Goal: Task Accomplishment & Management: Complete application form

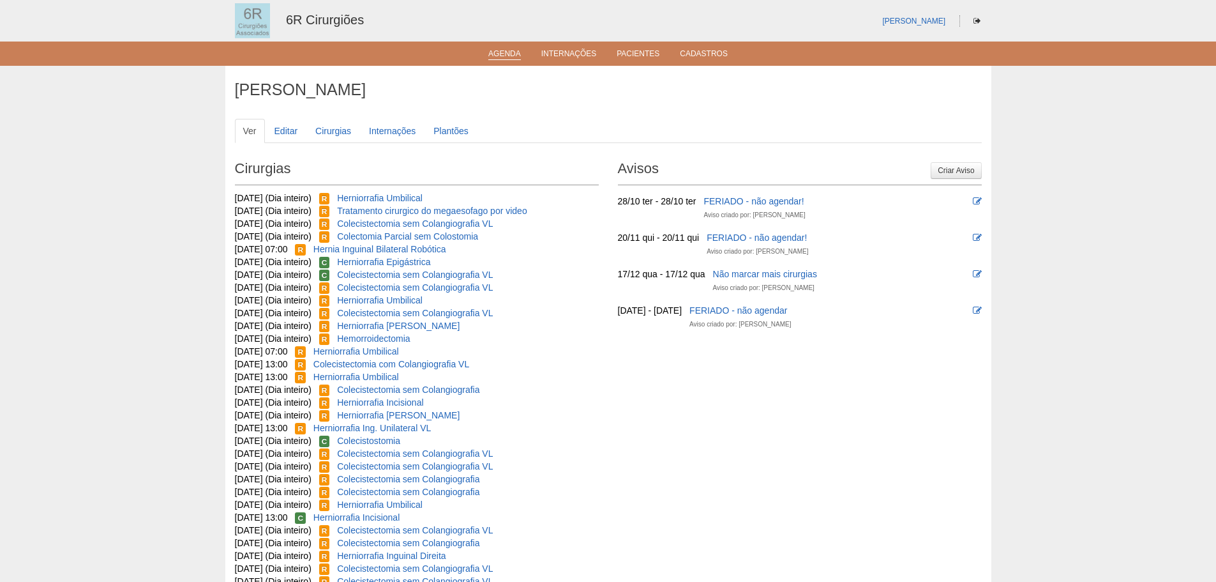
click at [488, 57] on li "Agenda" at bounding box center [504, 53] width 50 height 10
click at [496, 56] on link "Agenda" at bounding box center [504, 54] width 33 height 11
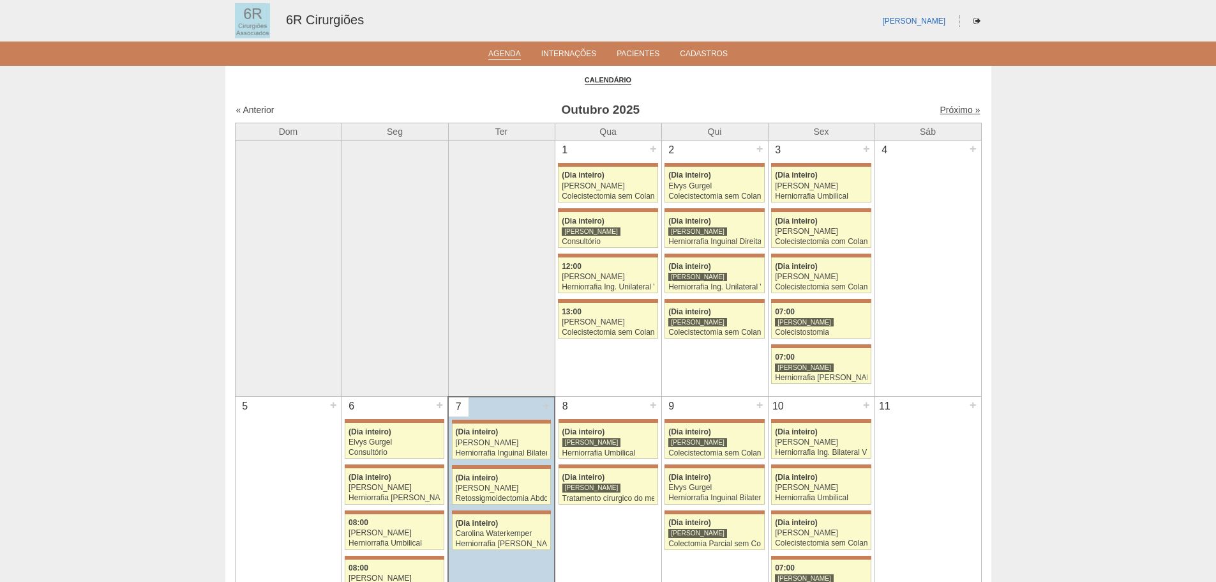
click at [956, 111] on link "Próximo »" at bounding box center [960, 110] width 40 height 10
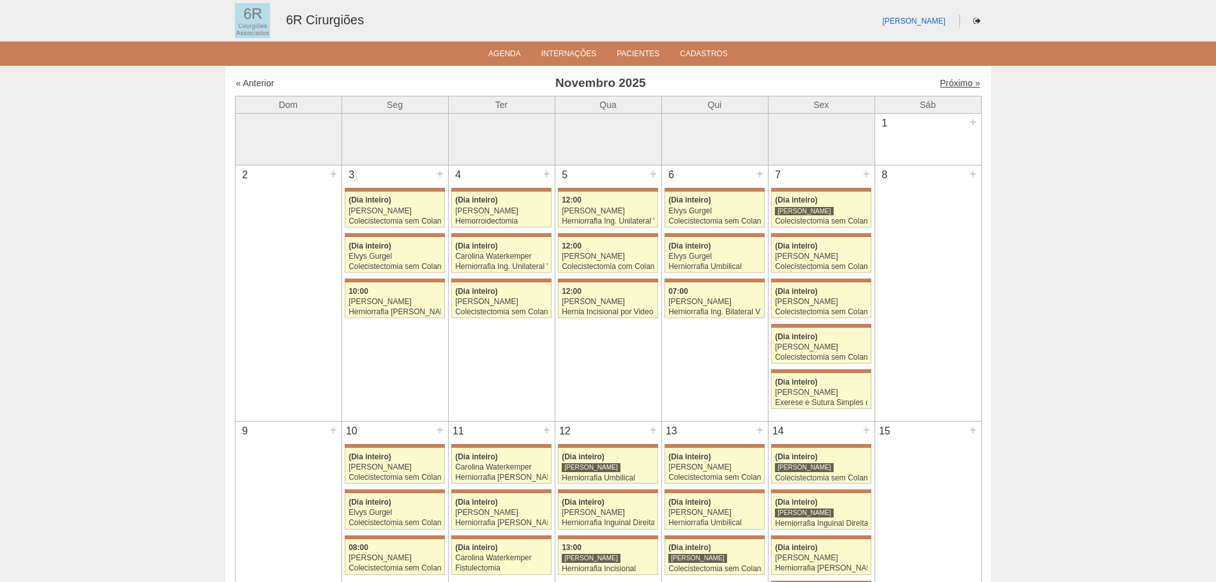
click at [944, 84] on link "Próximo »" at bounding box center [960, 83] width 40 height 10
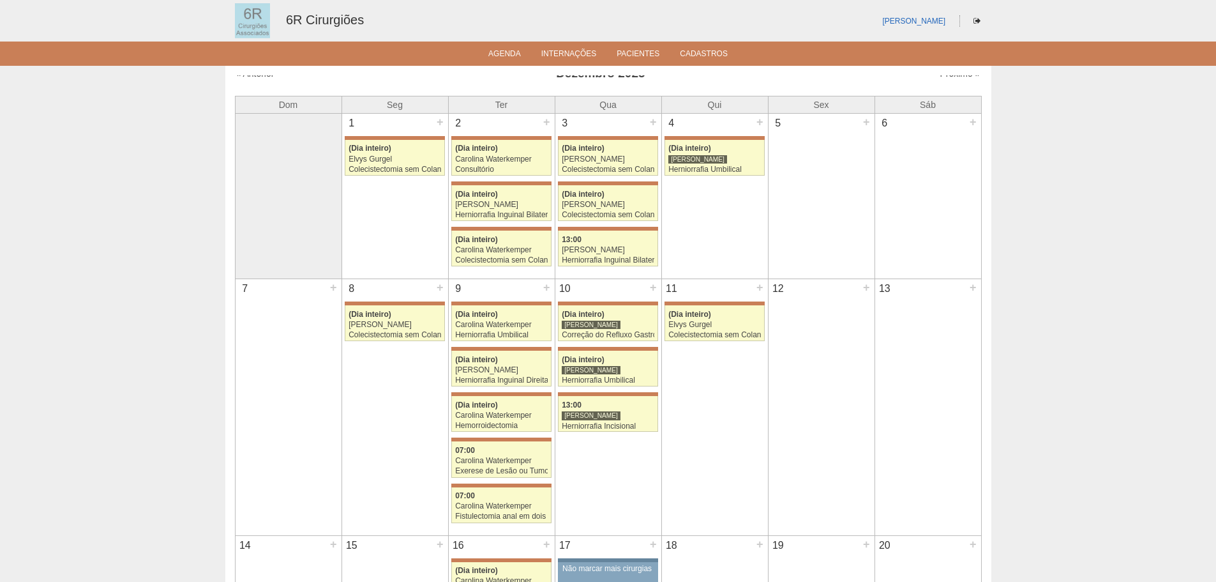
click at [947, 74] on div "Cirurgias « Anterior [DATE] Próximo » Dom Seg Ter Qua Qui Sex Sáb 1" at bounding box center [608, 529] width 766 height 927
click at [945, 77] on link "Próximo »" at bounding box center [960, 73] width 40 height 10
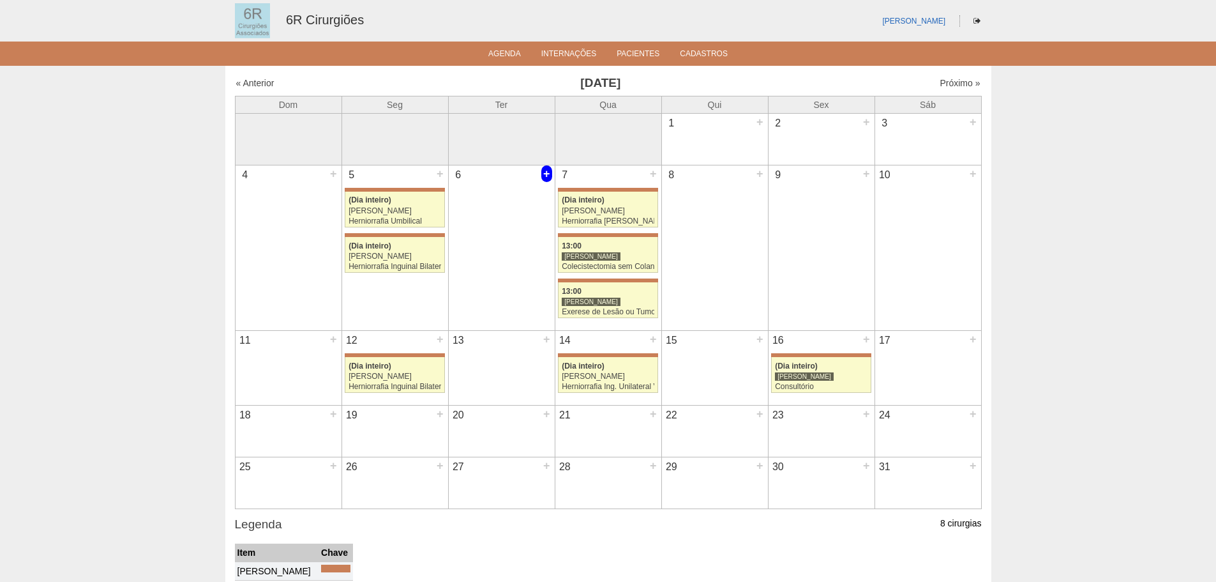
click at [541, 170] on div "+" at bounding box center [546, 173] width 11 height 17
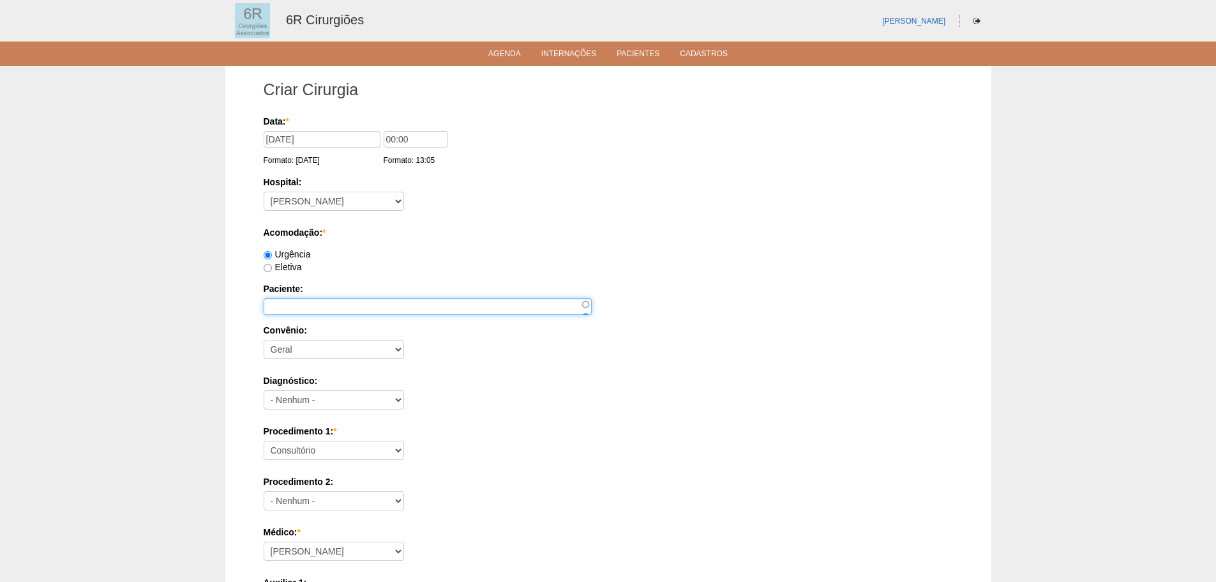
click at [307, 299] on input "Paciente:" at bounding box center [428, 306] width 328 height 17
paste input "VANDERLANDIA DE [PERSON_NAME]"
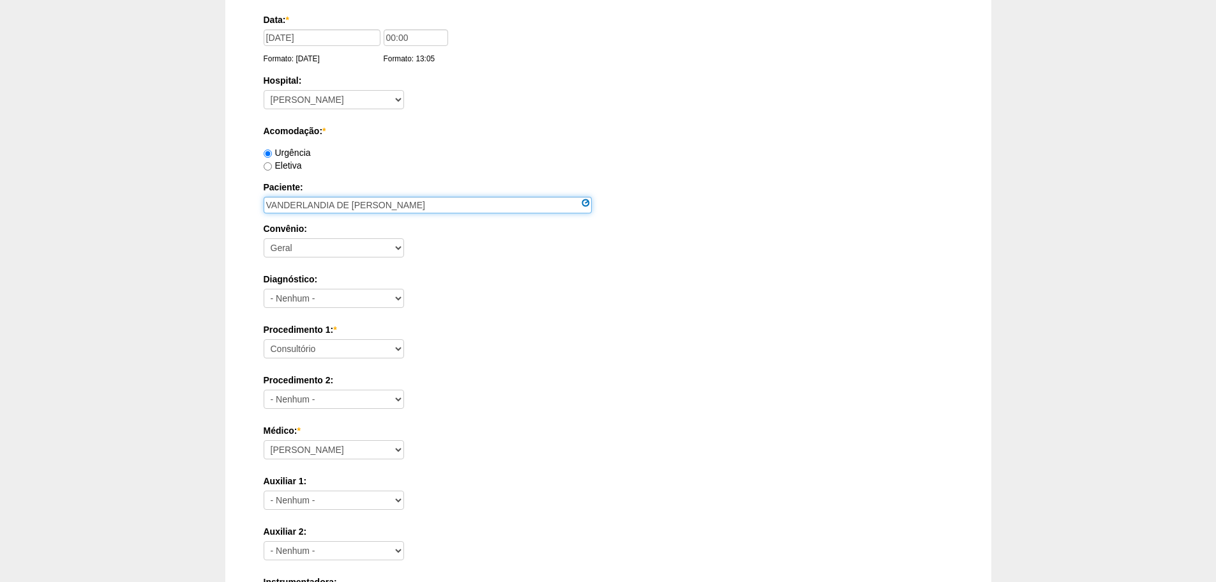
scroll to position [255, 0]
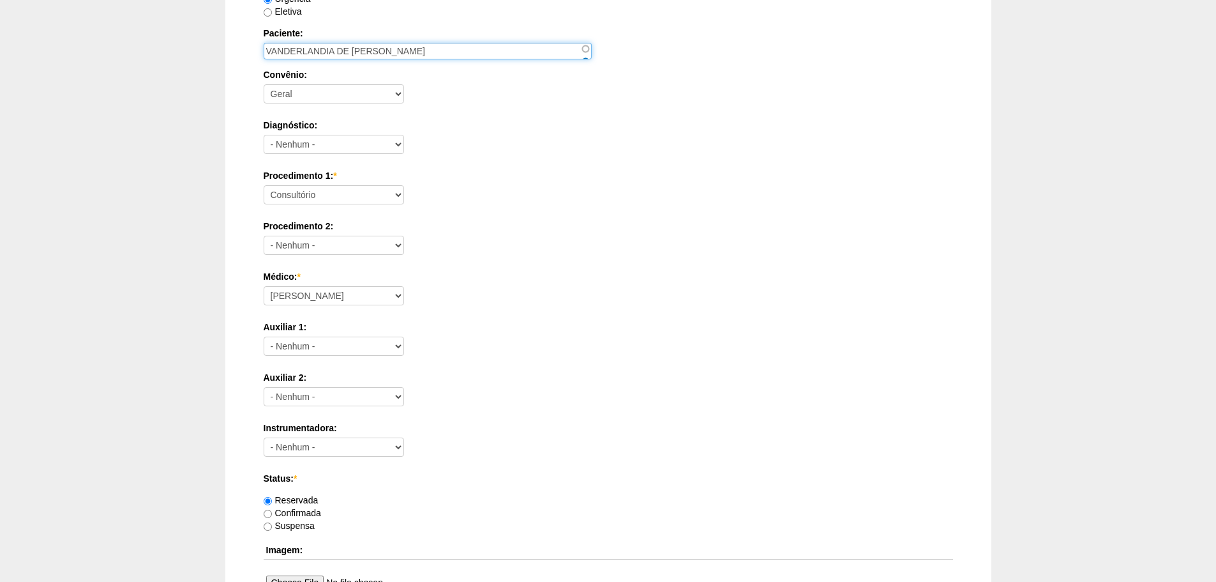
type input "VANDERLANDIA DE [PERSON_NAME]"
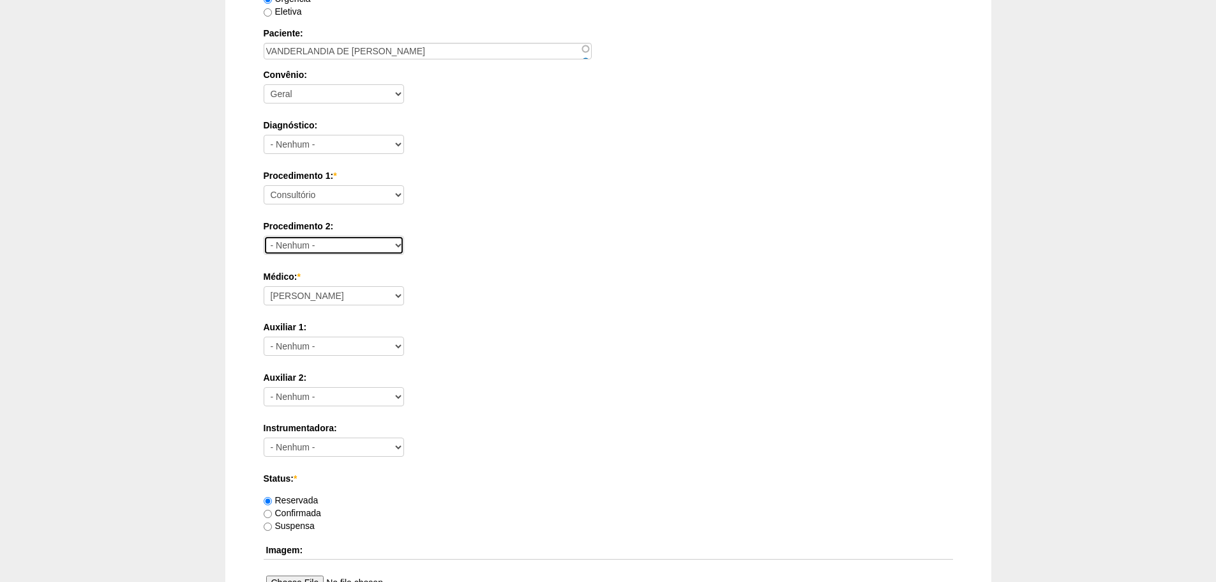
click at [343, 249] on select "- Nenhum - Consultório Abscesso Hepático - Drenagem Abscesso perianal Amputação…" at bounding box center [334, 245] width 140 height 19
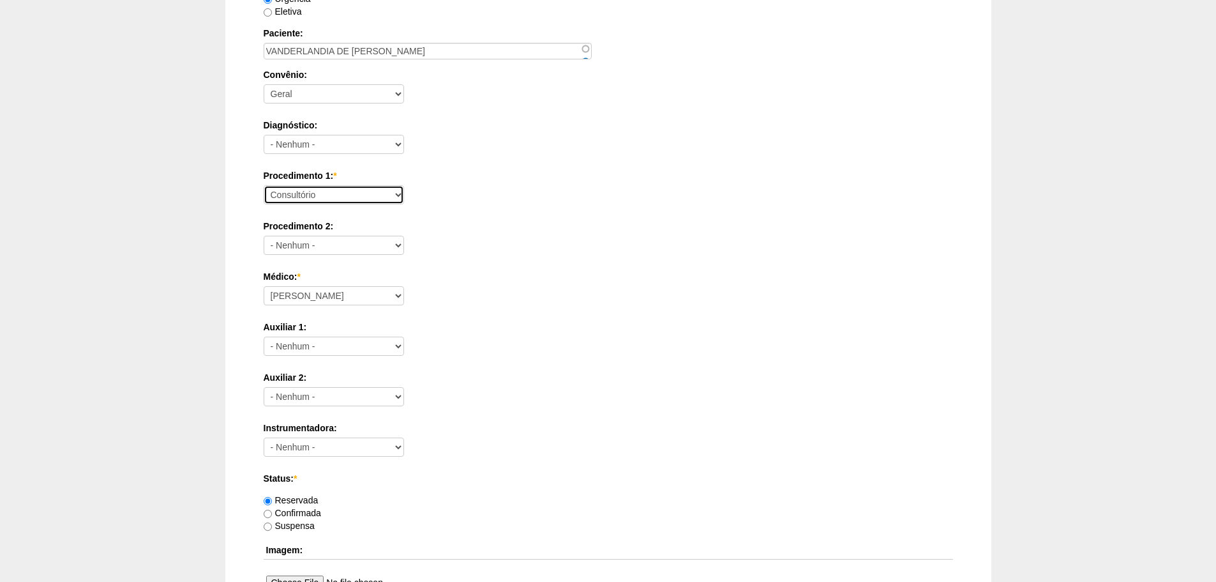
drag, startPoint x: 348, startPoint y: 187, endPoint x: 364, endPoint y: 201, distance: 21.3
click at [348, 186] on select "Consultório Abscesso Hepático - Drenagem Abscesso perianal Amputação Abdômino P…" at bounding box center [334, 194] width 140 height 19
select select "66621"
click at [264, 185] on select "Consultório Abscesso Hepático - Drenagem Abscesso perianal Amputação Abdômino P…" at bounding box center [334, 194] width 140 height 19
click at [335, 304] on select "[PERSON_NAME] Bariatricas [PERSON_NAME] [PERSON_NAME] [PERSON_NAME] [PERSON_NAM…" at bounding box center [334, 295] width 140 height 19
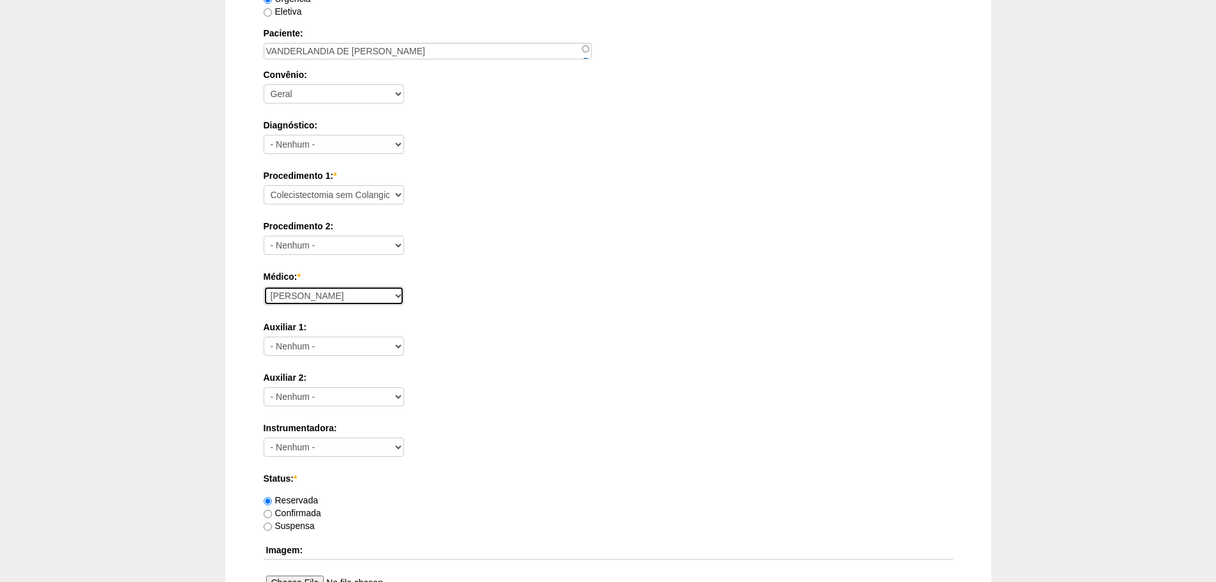
select select "72"
click at [264, 286] on select "[PERSON_NAME] Bariatricas [PERSON_NAME] [PERSON_NAME] [PERSON_NAME] [PERSON_NAM…" at bounding box center [334, 295] width 140 height 19
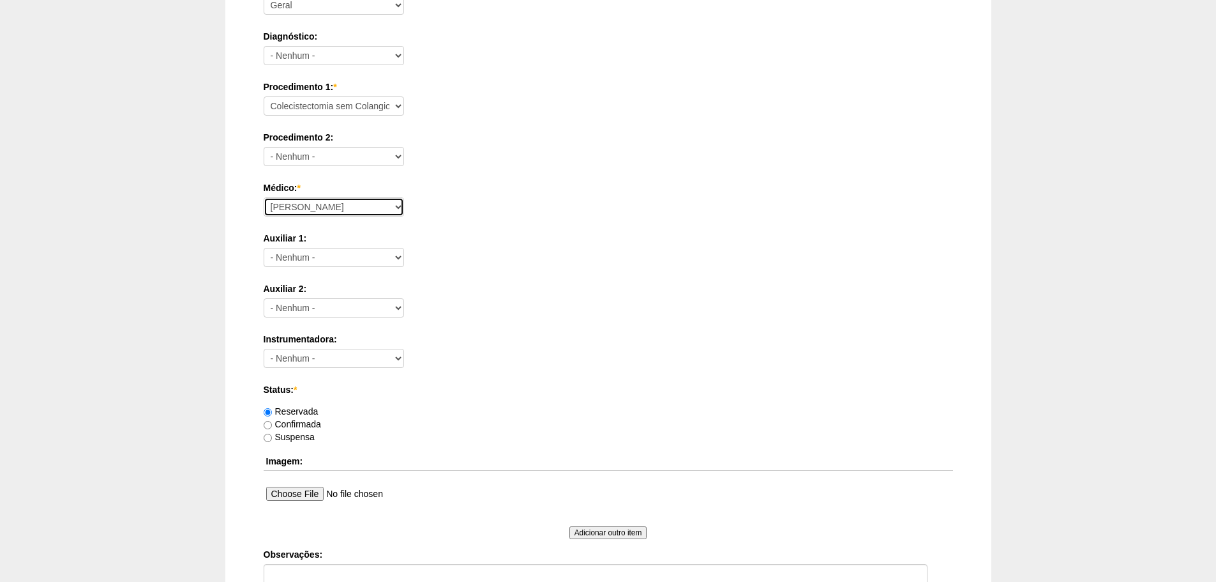
scroll to position [558, 0]
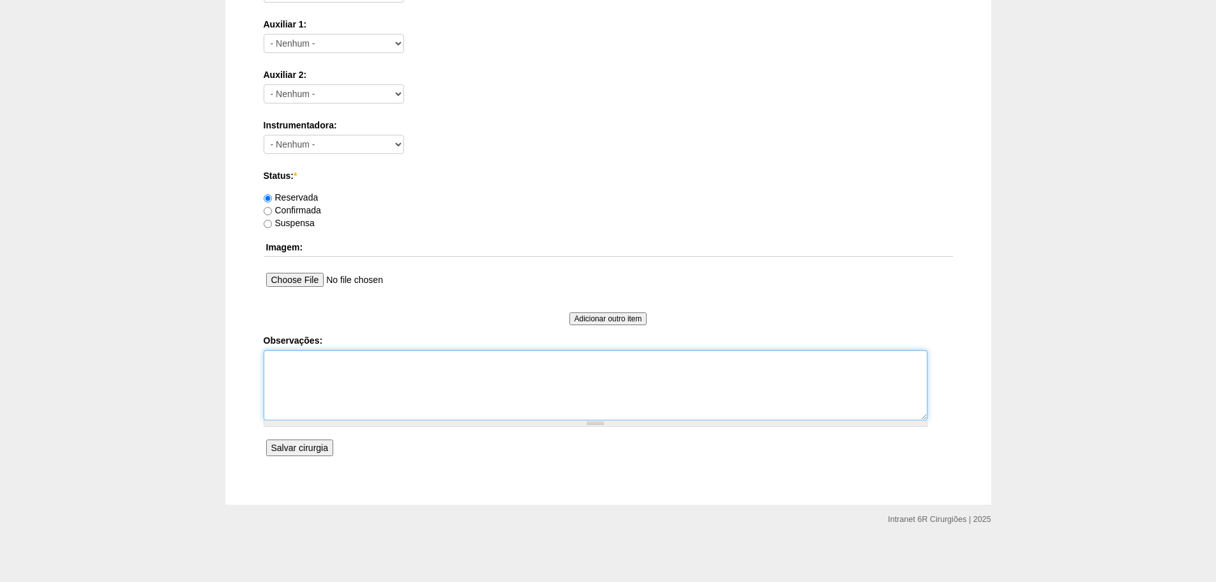
click at [381, 363] on textarea "Observações:" at bounding box center [596, 385] width 664 height 70
click at [479, 366] on textarea "POLIPO VESICULAR" at bounding box center [596, 385] width 664 height 70
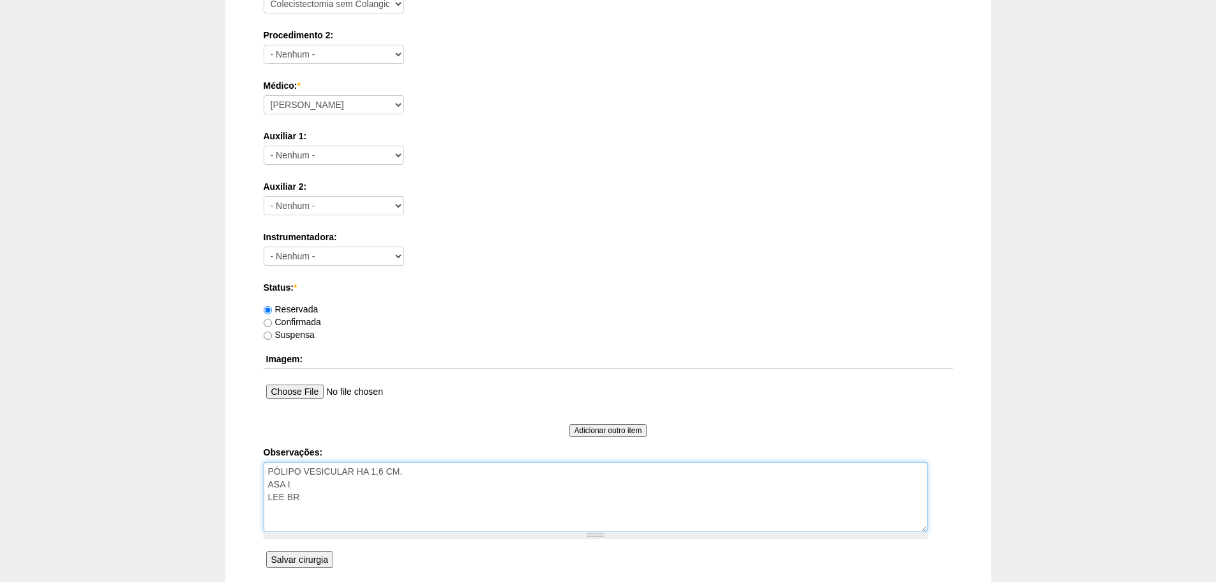
scroll to position [447, 0]
type textarea "PÓLIPO VESICULAR HA 1,6 CM. ASA I LEE BR"
click at [316, 559] on input "Salvar cirurgia" at bounding box center [299, 558] width 67 height 17
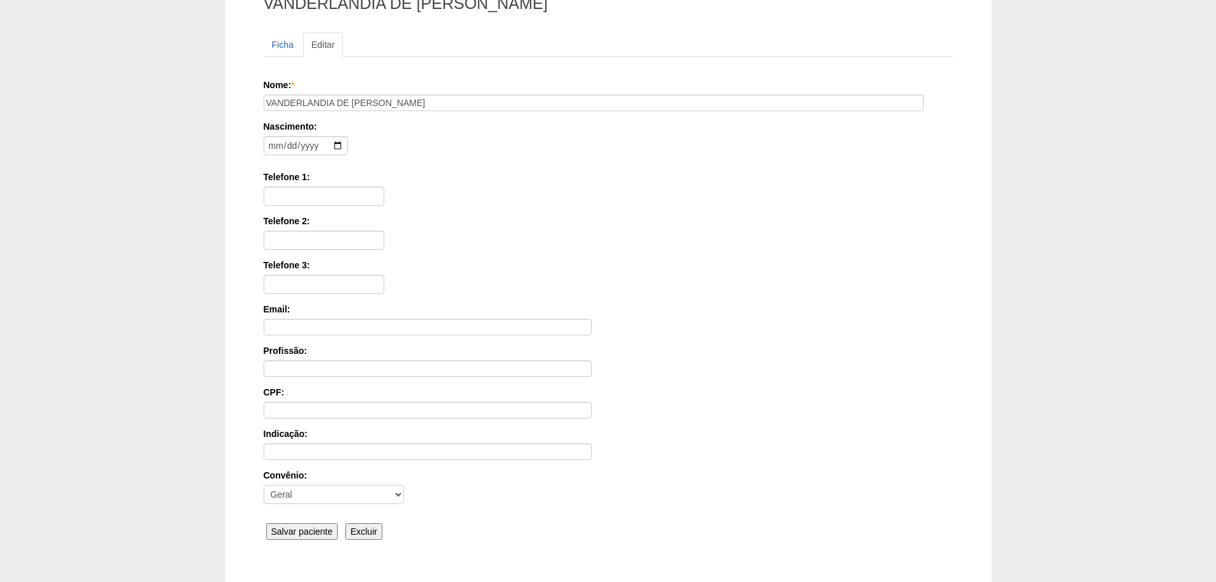
scroll to position [198, 0]
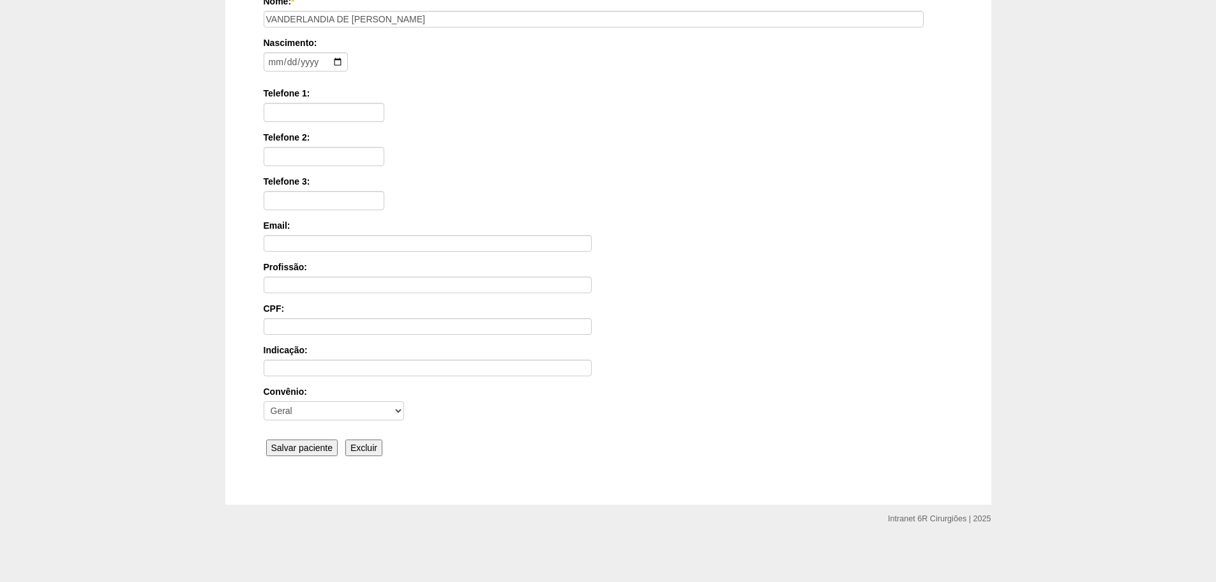
click at [313, 446] on input "Salvar paciente" at bounding box center [302, 447] width 72 height 17
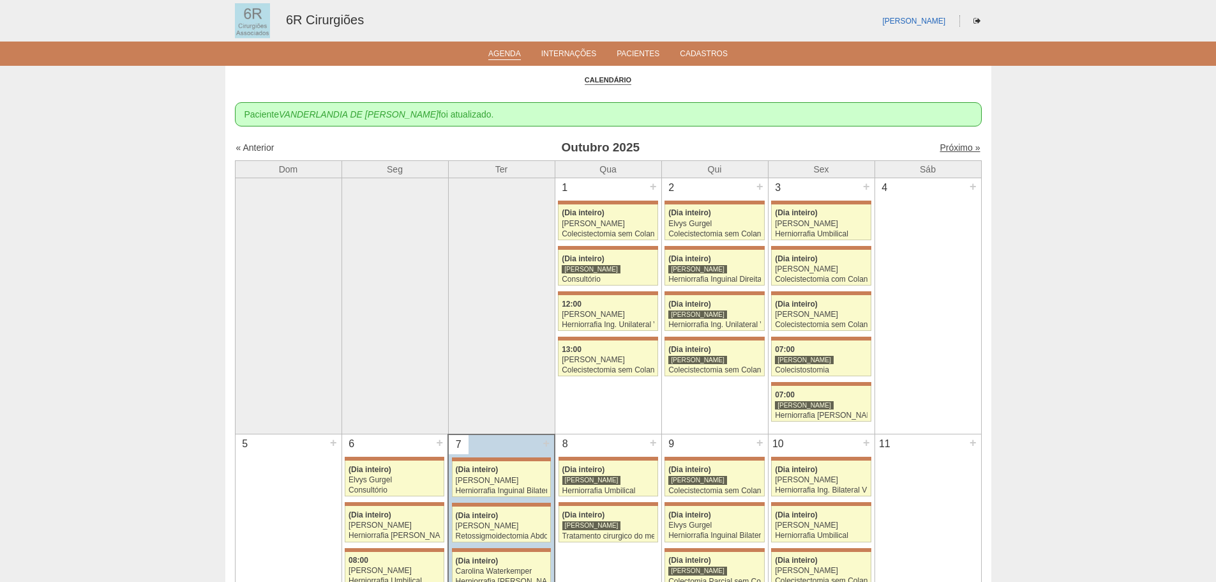
click at [940, 152] on link "Próximo »" at bounding box center [960, 147] width 40 height 10
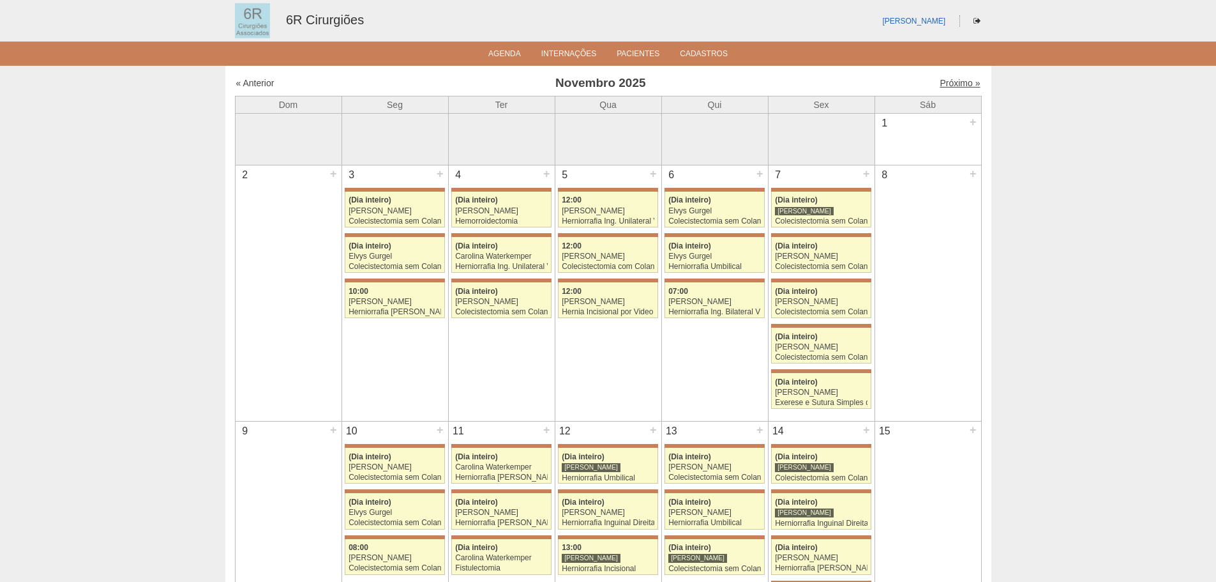
click at [953, 79] on link "Próximo »" at bounding box center [960, 83] width 40 height 10
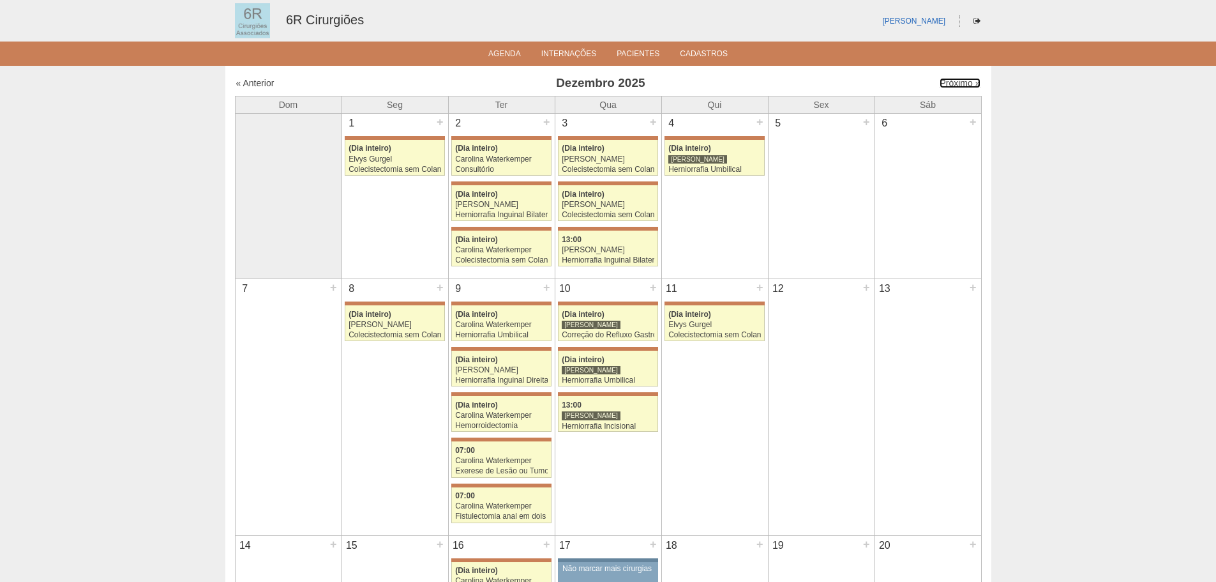
click at [948, 82] on link "Próximo »" at bounding box center [960, 83] width 40 height 10
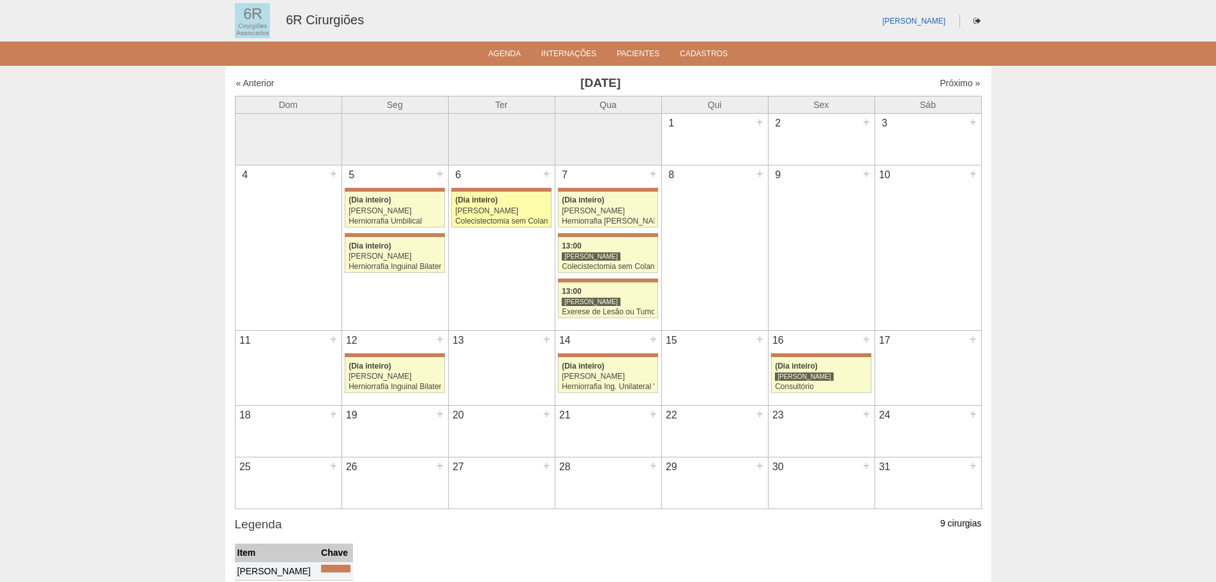
click at [475, 220] on div "Colecistectomia sem Colangiografia VL" at bounding box center [501, 221] width 93 height 8
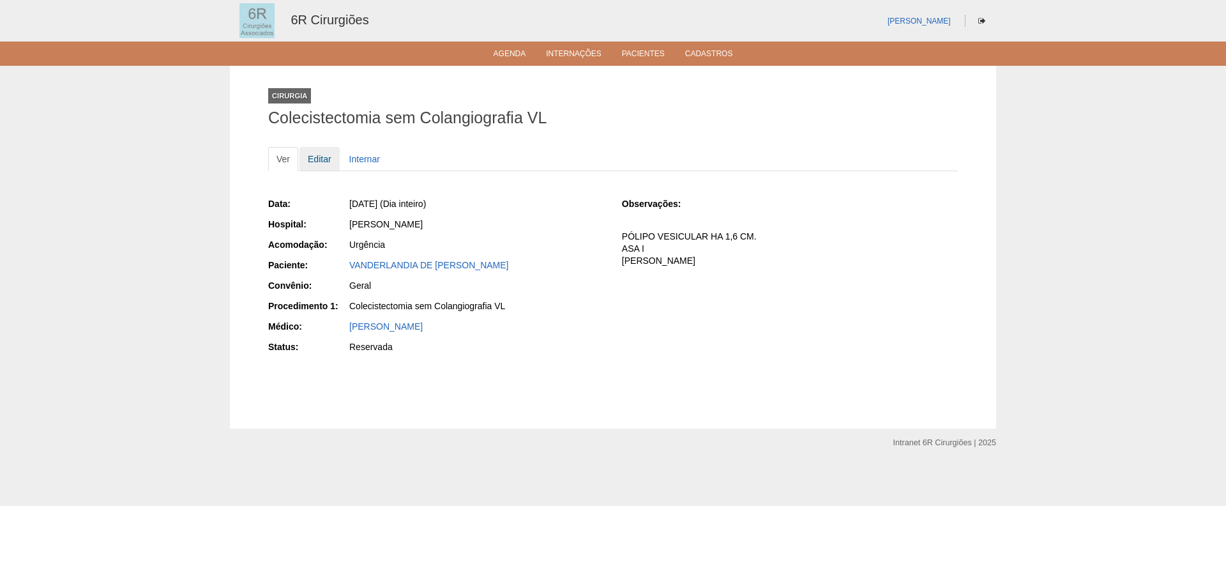
click at [329, 158] on link "Editar" at bounding box center [319, 159] width 40 height 24
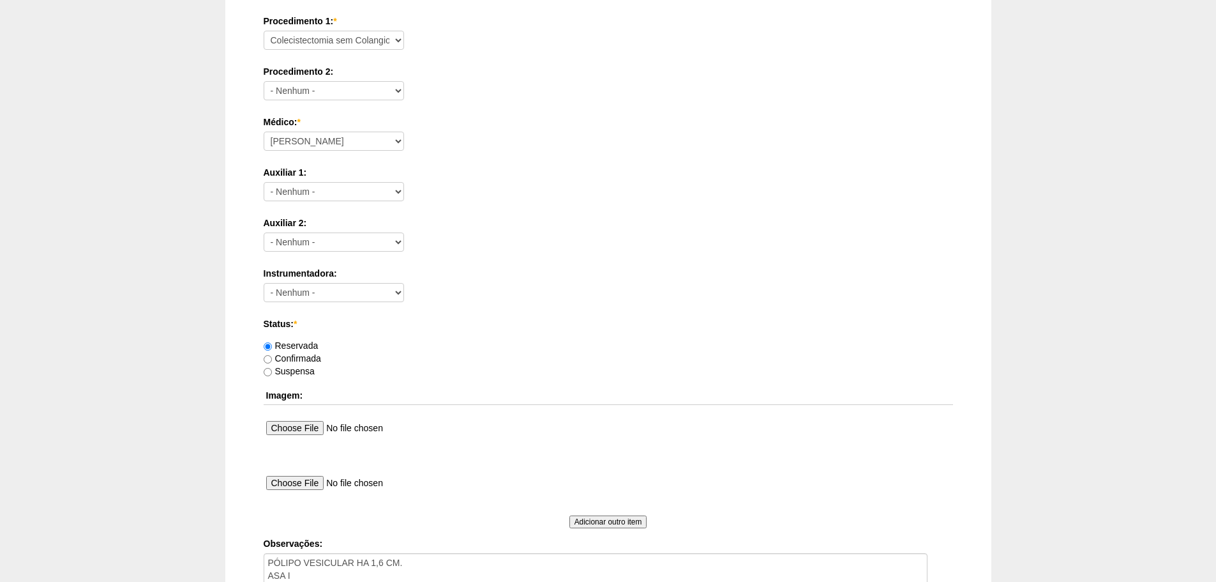
scroll to position [575, 0]
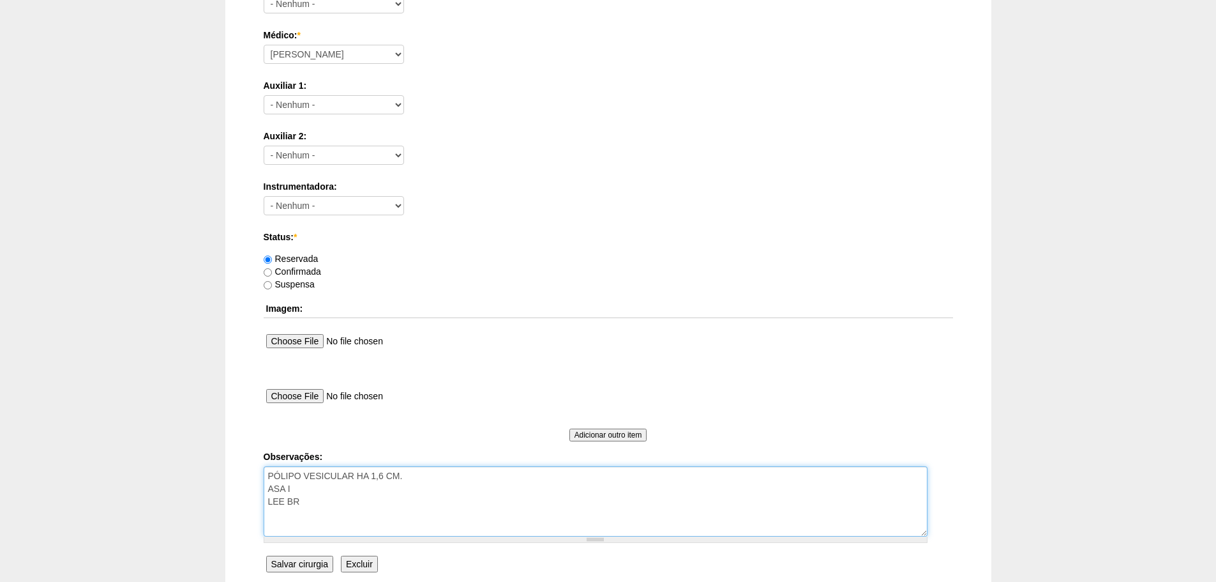
click at [485, 482] on textarea "PÓLIPO VESICULAR HA 1,6 CM. ASA I LEE BR" at bounding box center [596, 501] width 664 height 70
click at [481, 499] on textarea "PÓLIPO VESICULAR HA 1,6 CM. ASA I LEE BR" at bounding box center [596, 501] width 664 height 70
type textarea "PÓLIPO VESICULAR HA 1,6 CM. ASA I LEE BR (11)99553-3873"
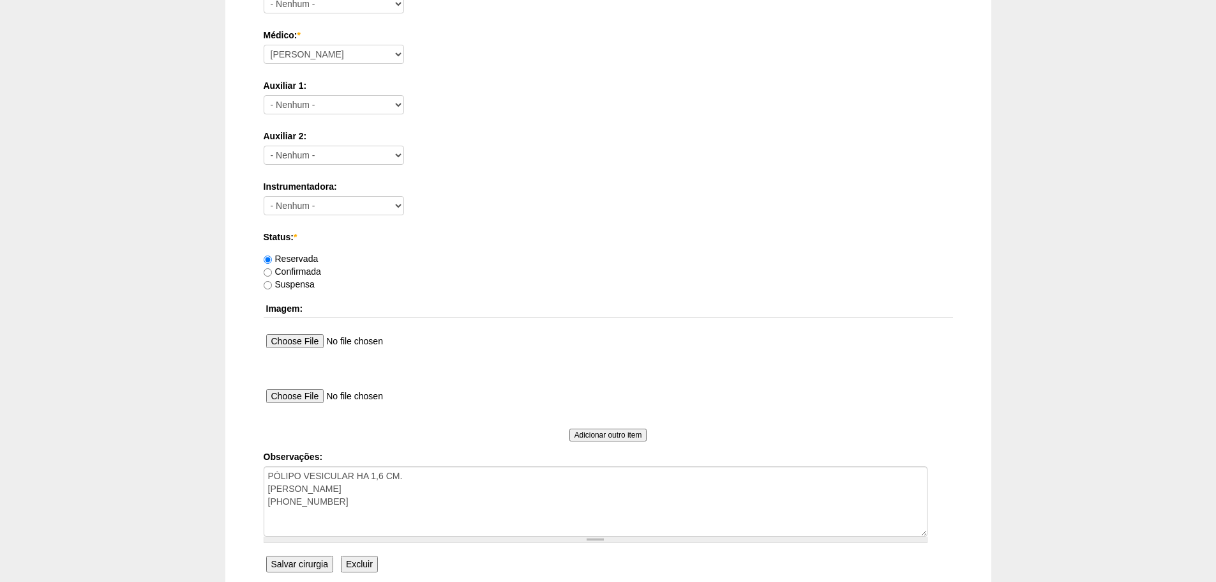
click at [278, 560] on input "Salvar cirurgia" at bounding box center [299, 563] width 67 height 17
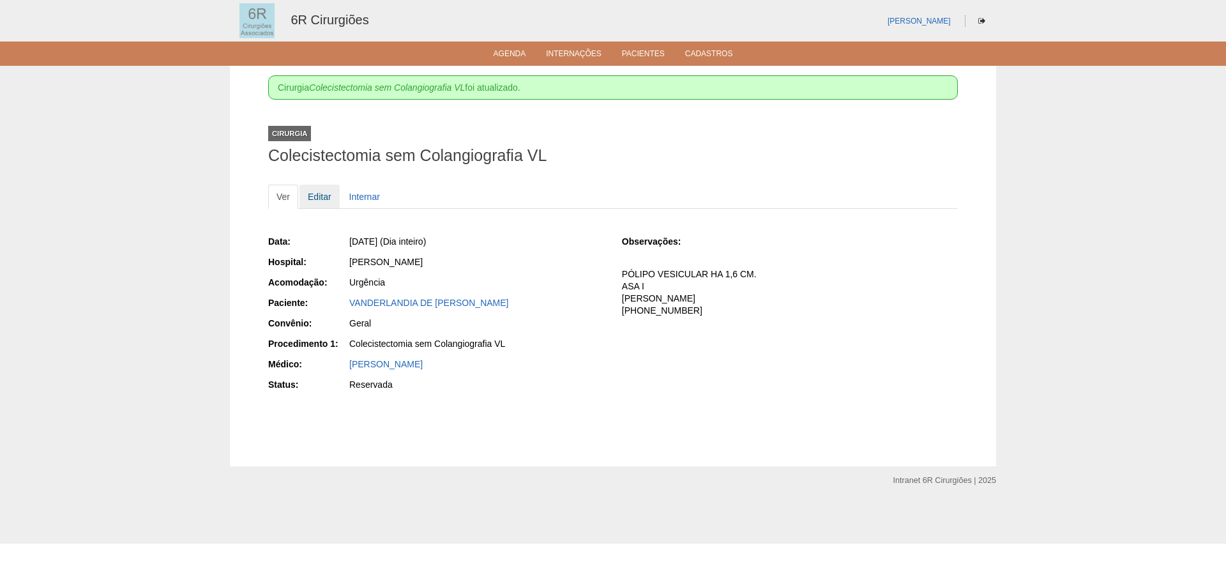
click at [323, 200] on link "Editar" at bounding box center [319, 197] width 40 height 24
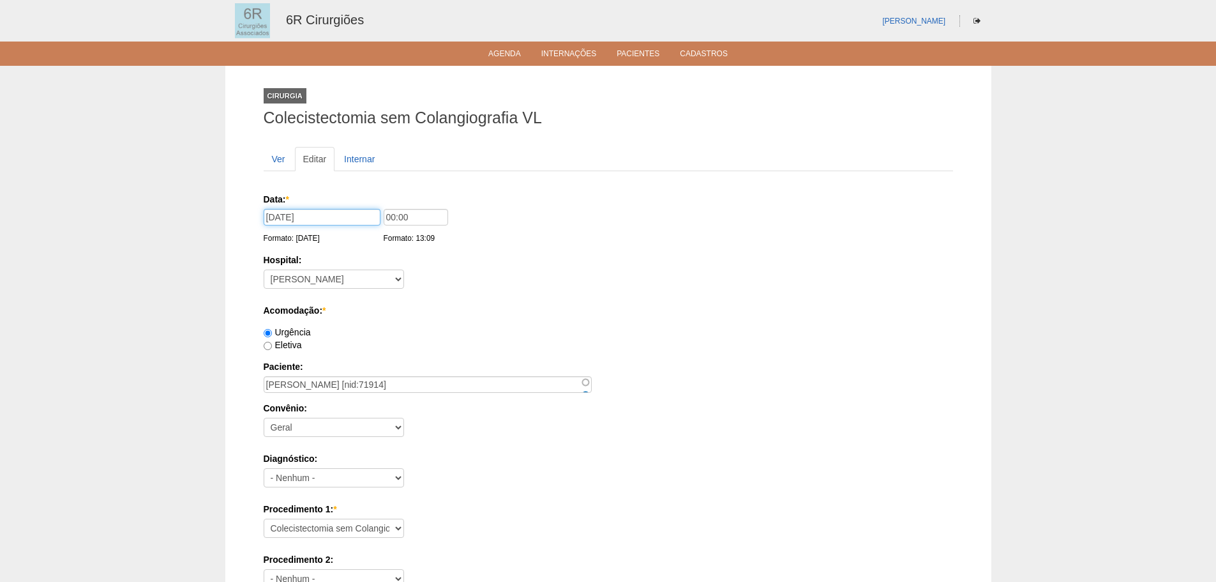
click at [326, 218] on input "[DATE]" at bounding box center [322, 217] width 117 height 17
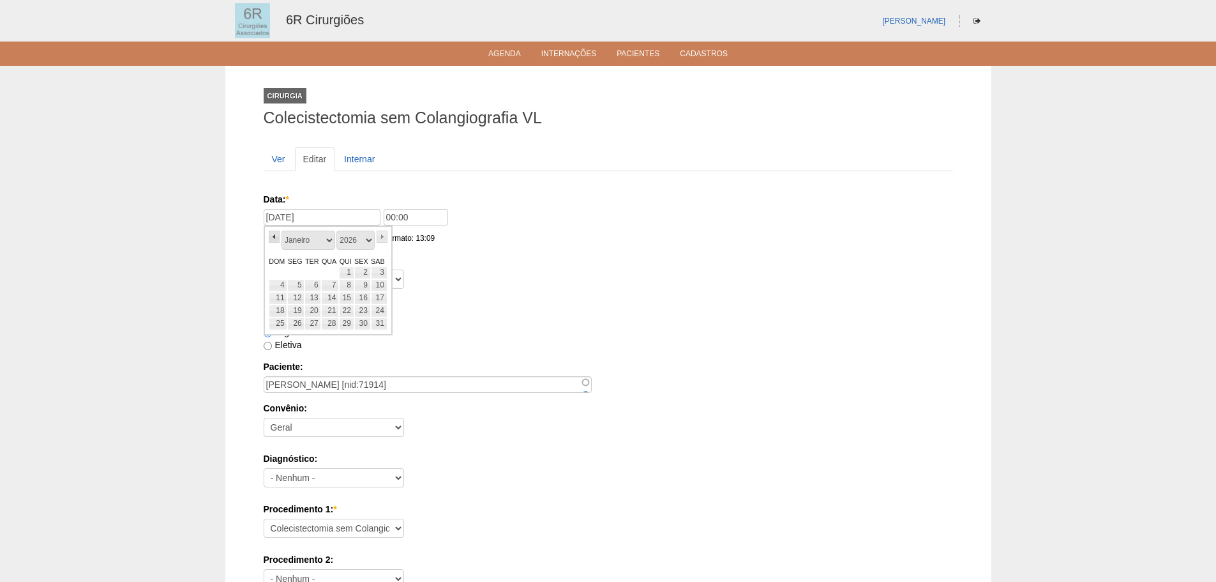
click at [273, 238] on link "«" at bounding box center [274, 236] width 11 height 12
click at [313, 315] on link "23" at bounding box center [313, 311] width 17 height 13
type input "23/12/2025"
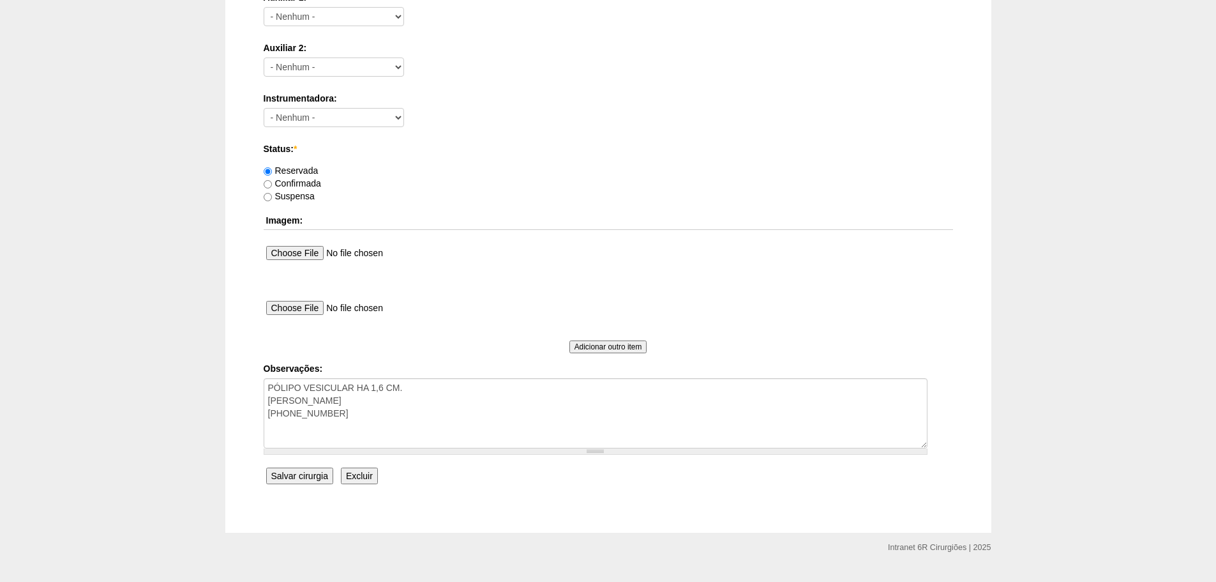
scroll to position [691, 0]
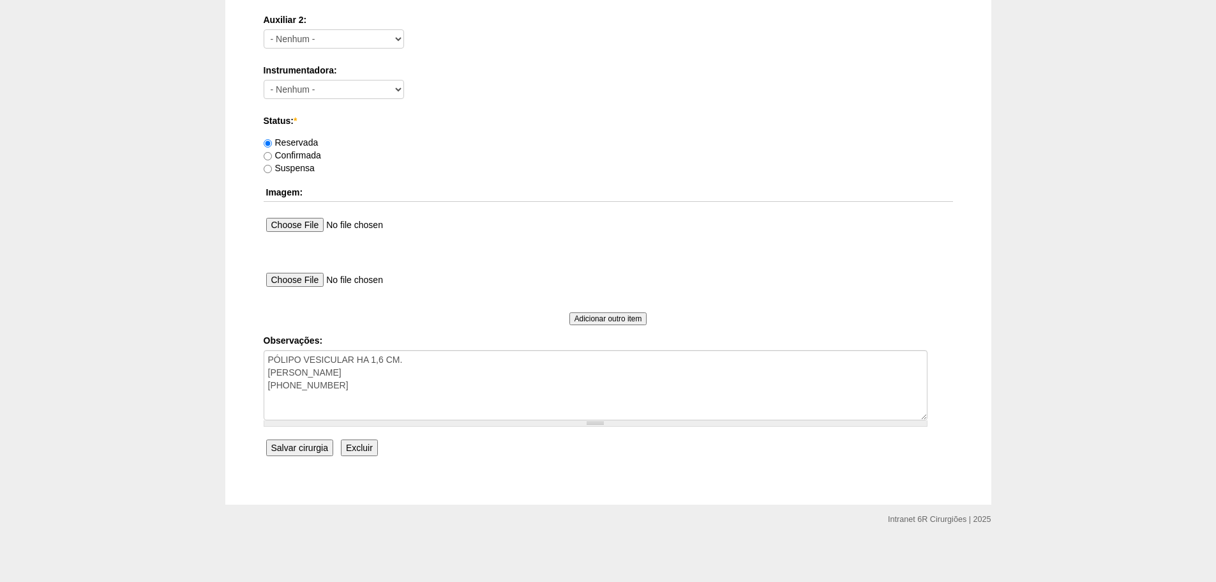
click at [300, 449] on input "Salvar cirurgia" at bounding box center [299, 447] width 67 height 17
